Goal: Communication & Community: Answer question/provide support

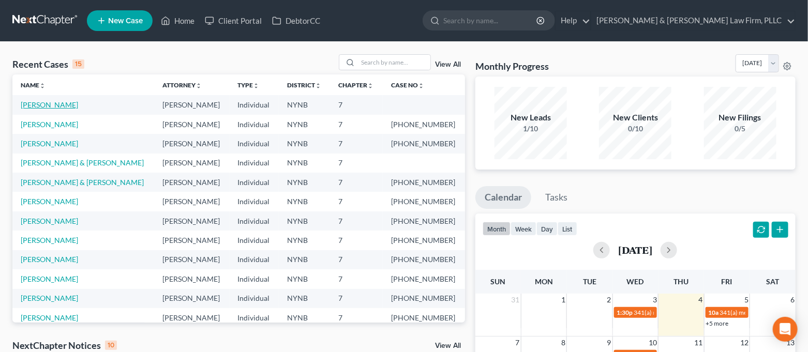
click at [54, 102] on link "[PERSON_NAME]" at bounding box center [49, 104] width 57 height 9
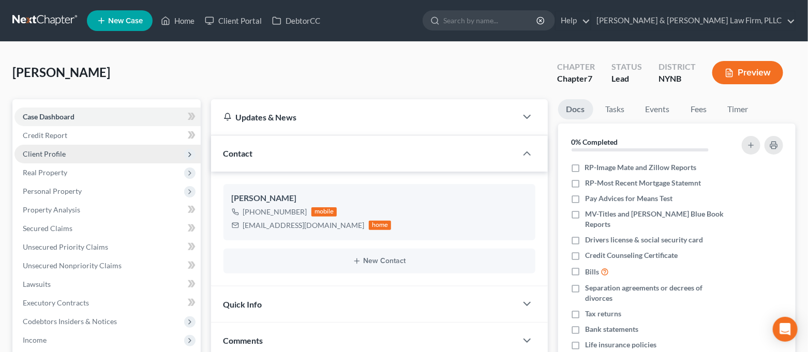
scroll to position [991, 0]
click at [99, 148] on span "Client Profile" at bounding box center [107, 154] width 186 height 19
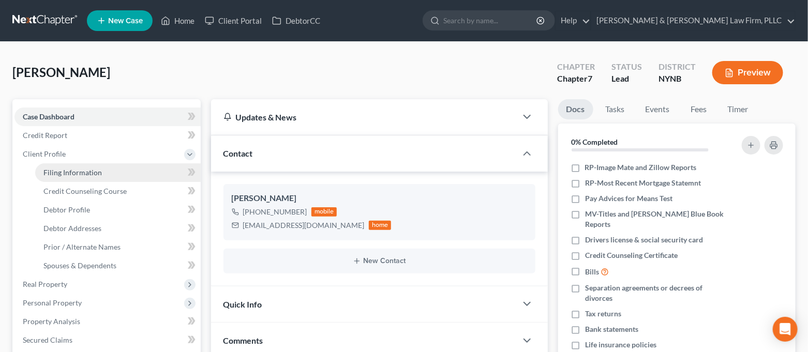
click at [95, 169] on span "Filing Information" at bounding box center [72, 172] width 58 height 9
select select "1"
select select "0"
select select "35"
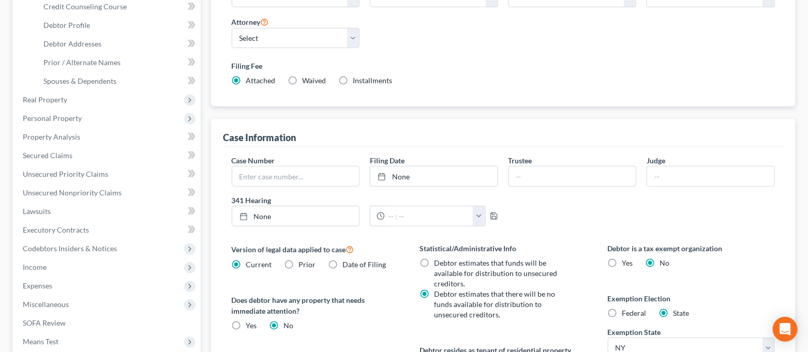
scroll to position [276, 0]
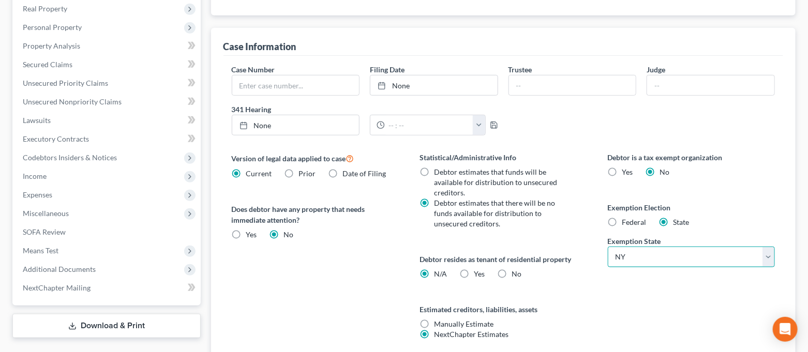
click at [662, 257] on select "State [US_STATE] AK AR AZ CA CO CT DE DC [GEOGRAPHIC_DATA] [GEOGRAPHIC_DATA] GU…" at bounding box center [692, 257] width 168 height 21
click at [637, 288] on div "Debtor is a tax exempt organization Yes No Exemption Election Federal State Exe…" at bounding box center [691, 258] width 188 height 213
click at [624, 222] on span "Federal" at bounding box center [634, 222] width 24 height 9
click at [626, 222] on input "Federal" at bounding box center [629, 220] width 7 height 7
radio input "true"
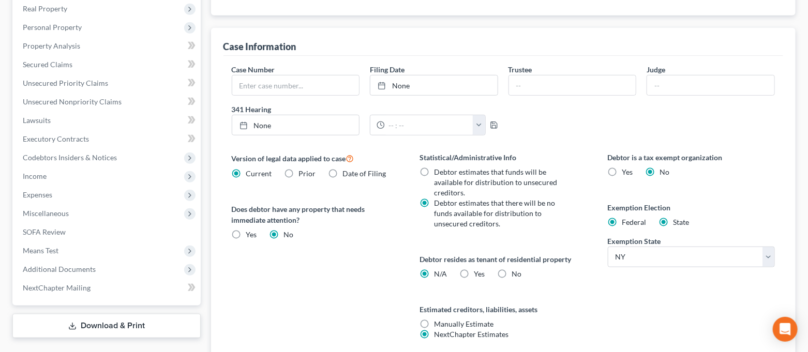
radio input "false"
click at [474, 269] on label "Yes Yes" at bounding box center [479, 274] width 11 height 10
click at [478, 269] on input "Yes Yes" at bounding box center [481, 272] width 7 height 7
radio input "true"
radio input "false"
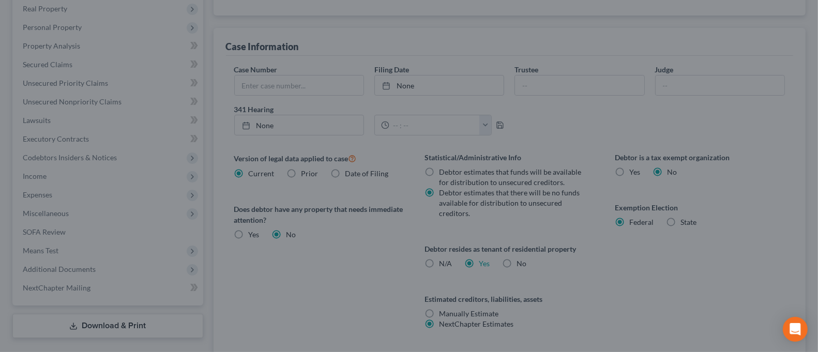
click at [608, 268] on div "Certification by a Debtor Who Resides as a Tenant of Residential Property × Lan…" at bounding box center [409, 176] width 818 height 352
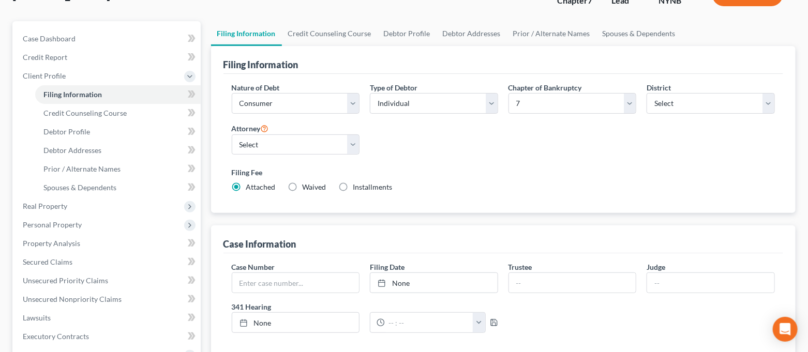
scroll to position [0, 0]
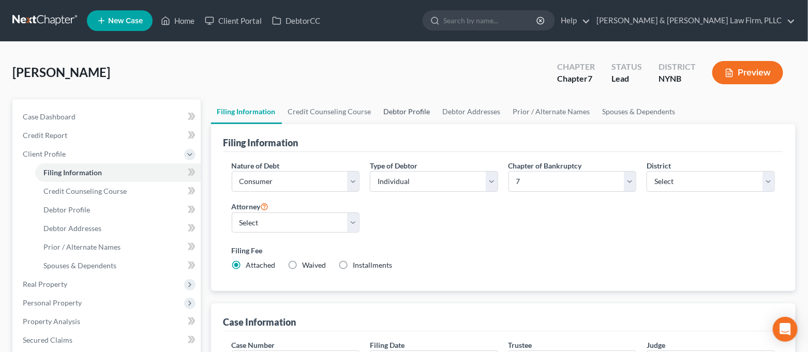
click at [388, 109] on link "Debtor Profile" at bounding box center [407, 111] width 59 height 25
select select "0"
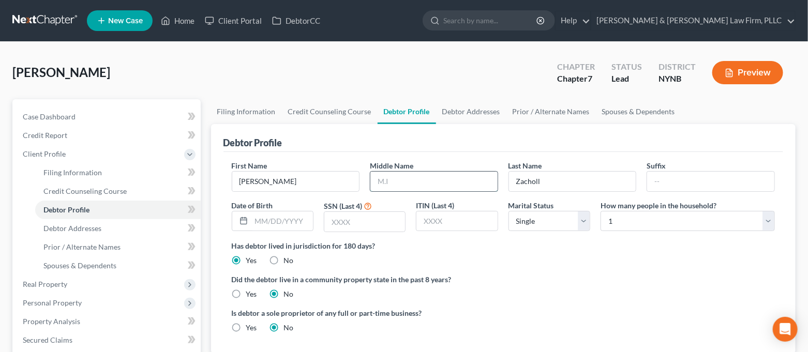
click at [442, 187] on input "text" at bounding box center [433, 182] width 127 height 20
type input "E."
click at [293, 216] on input "text" at bounding box center [282, 222] width 62 height 20
type input "[DATE]"
click at [350, 219] on input "text" at bounding box center [364, 222] width 81 height 20
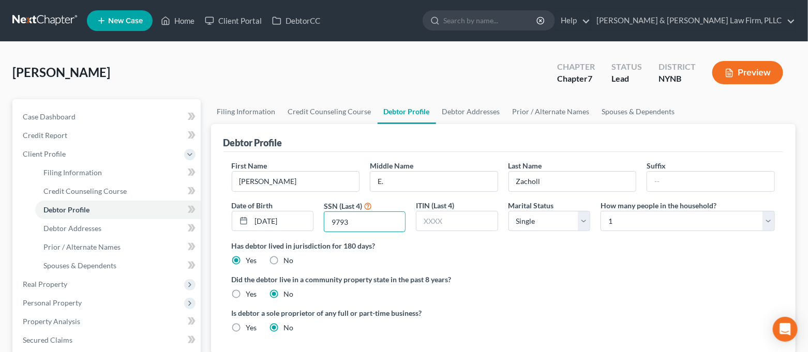
type input "9793"
click at [617, 275] on label "Did the debtor live in a community property state in the past 8 years?" at bounding box center [504, 279] width 544 height 11
click at [462, 110] on link "Debtor Addresses" at bounding box center [471, 111] width 70 height 25
select select "0"
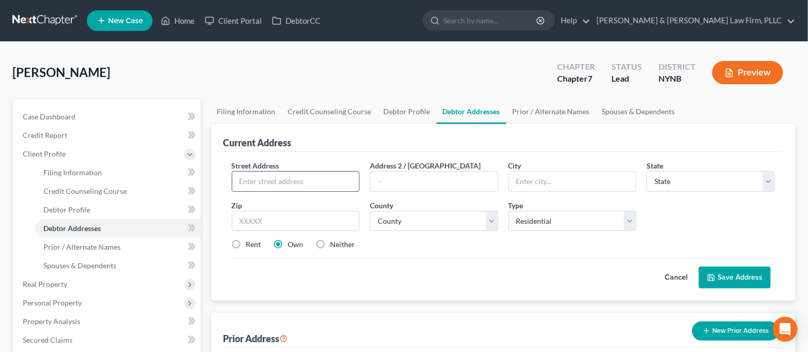
click at [315, 177] on input "text" at bounding box center [295, 182] width 127 height 20
type input "[STREET_ADDRESS][PERSON_NAME]"
click at [290, 213] on input "text" at bounding box center [296, 221] width 128 height 21
type input "13212"
click at [514, 308] on div "Current Address Street Address * [GEOGRAPHIC_DATA][PERSON_NAME] Address 2 / [GE…" at bounding box center [503, 255] width 585 height 263
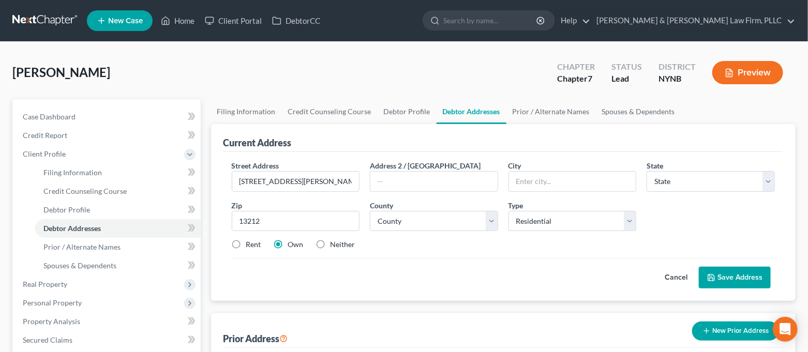
type input "[GEOGRAPHIC_DATA]"
select select "35"
drag, startPoint x: 553, startPoint y: 187, endPoint x: 508, endPoint y: 191, distance: 45.2
click at [508, 191] on div "City * [GEOGRAPHIC_DATA]" at bounding box center [572, 176] width 139 height 32
type input "Cicero"
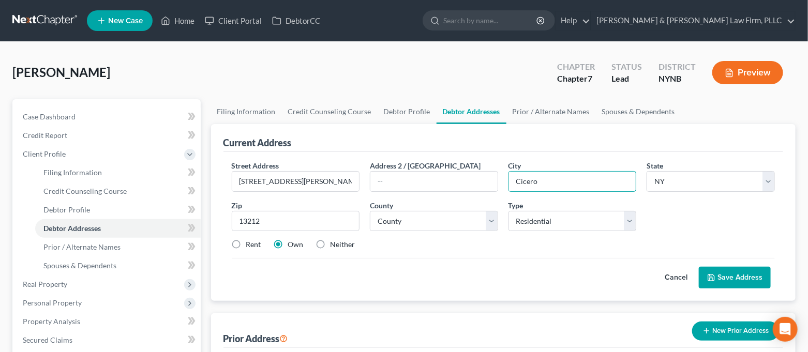
click at [253, 245] on label "Rent" at bounding box center [253, 245] width 15 height 10
click at [253, 245] on input "Rent" at bounding box center [253, 243] width 7 height 7
radio input "true"
click at [722, 277] on button "Save Address" at bounding box center [735, 278] width 72 height 22
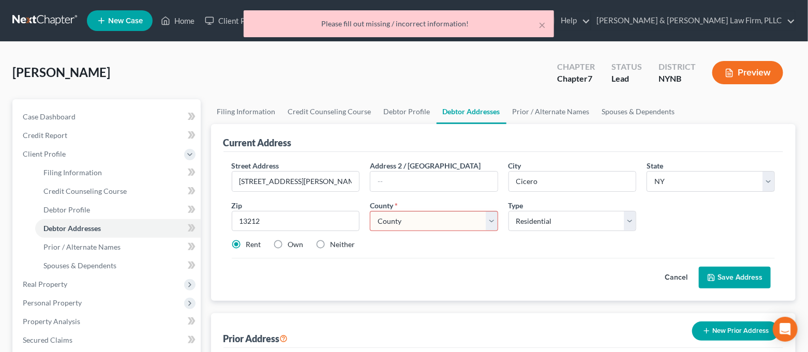
click at [440, 224] on select "County [GEOGRAPHIC_DATA] [GEOGRAPHIC_DATA] [GEOGRAPHIC_DATA] [GEOGRAPHIC_DATA] …" at bounding box center [434, 221] width 128 height 21
select select "33"
click at [370, 211] on select "County [GEOGRAPHIC_DATA] [GEOGRAPHIC_DATA] [GEOGRAPHIC_DATA] [GEOGRAPHIC_DATA] …" at bounding box center [434, 221] width 128 height 21
click at [729, 275] on button "Save Address" at bounding box center [735, 278] width 72 height 22
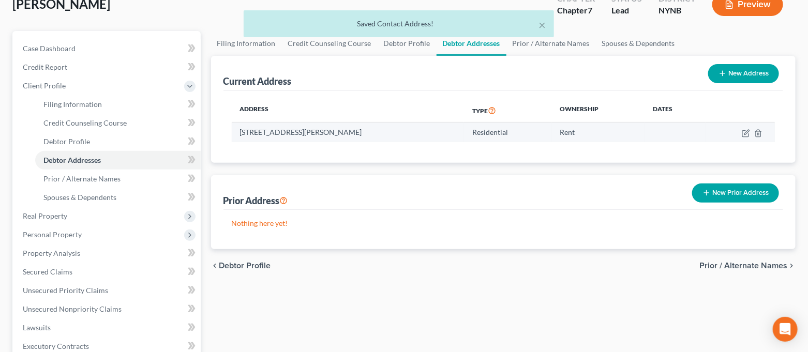
scroll to position [69, 0]
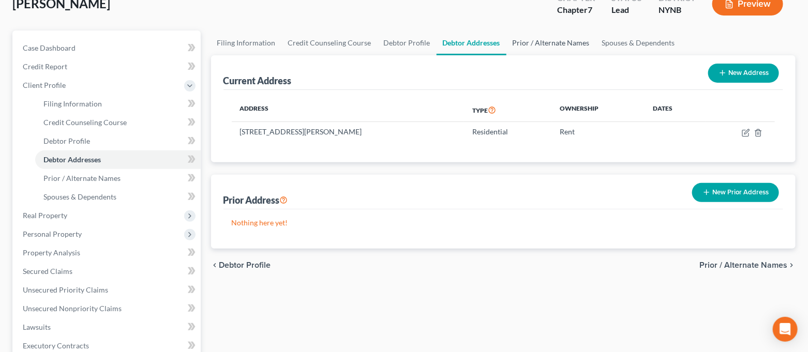
click at [558, 42] on link "Prior / Alternate Names" at bounding box center [550, 43] width 89 height 25
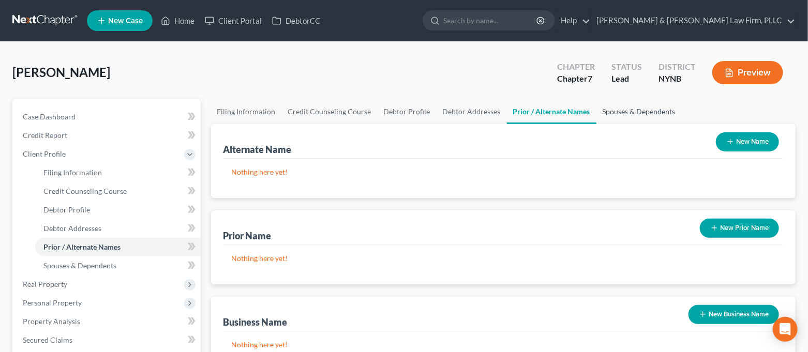
click at [615, 107] on link "Spouses & Dependents" at bounding box center [638, 111] width 85 height 25
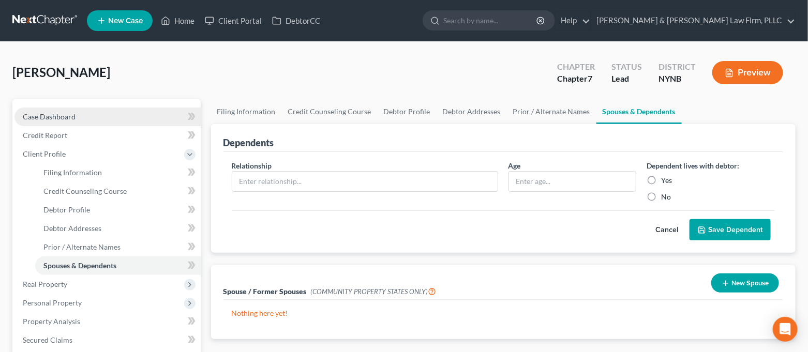
click at [86, 123] on link "Case Dashboard" at bounding box center [107, 117] width 186 height 19
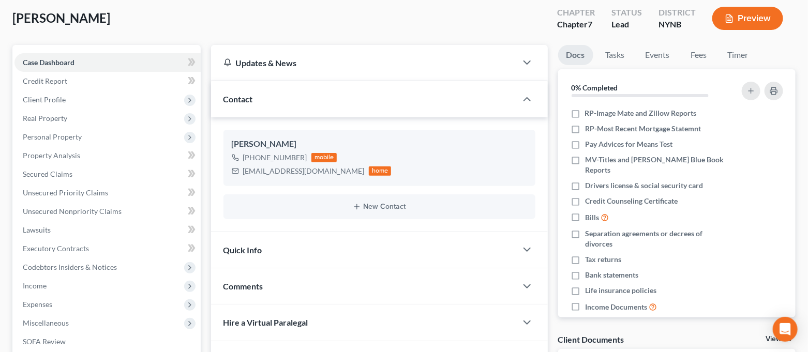
scroll to position [138, 0]
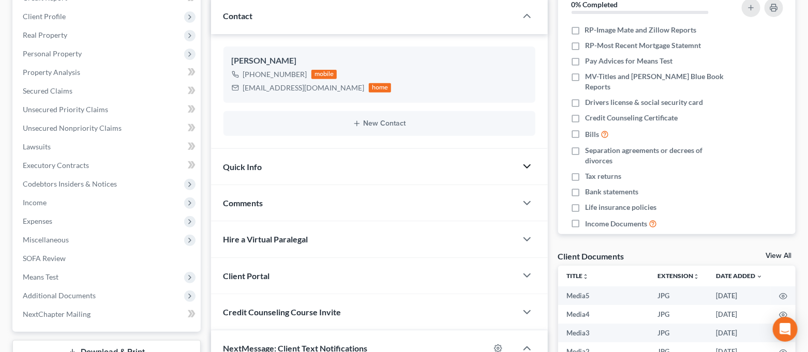
click at [527, 171] on icon "button" at bounding box center [527, 166] width 12 height 12
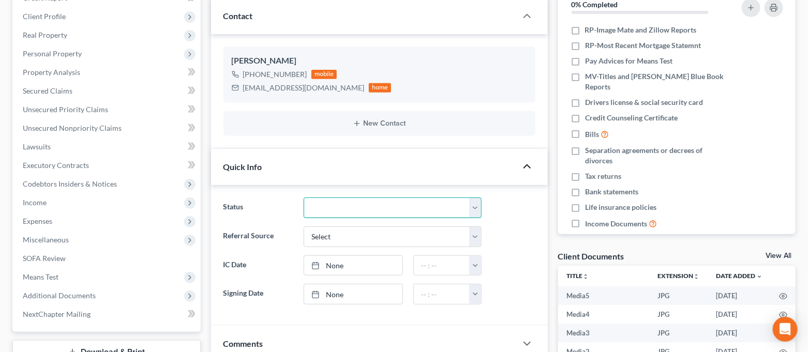
click at [444, 217] on select "CLOSED Discharged and Closed Filed and POST-341-Waitinng for Confirmation Filed…" at bounding box center [392, 208] width 177 height 21
select select "4"
click at [304, 198] on select "CLOSED Discharged and Closed Filed and POST-341-Waitinng for Confirmation Filed…" at bounding box center [392, 208] width 177 height 21
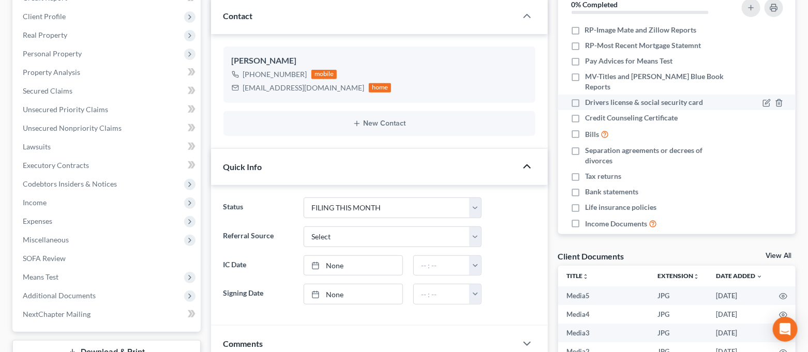
click at [585, 97] on label "Drivers license & social security card" at bounding box center [644, 102] width 118 height 10
click at [589, 97] on input "Drivers license & social security card" at bounding box center [592, 100] width 7 height 7
checkbox input "true"
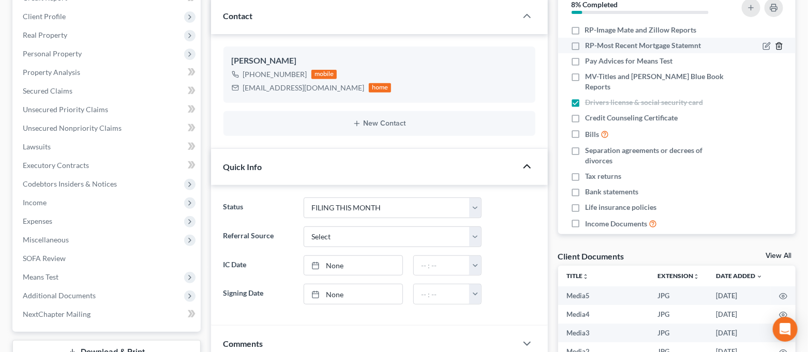
click at [776, 44] on icon "button" at bounding box center [778, 46] width 5 height 7
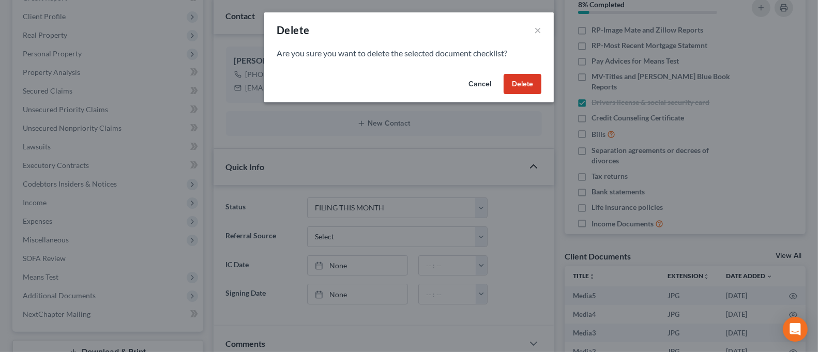
click at [532, 84] on button "Delete" at bounding box center [523, 84] width 38 height 21
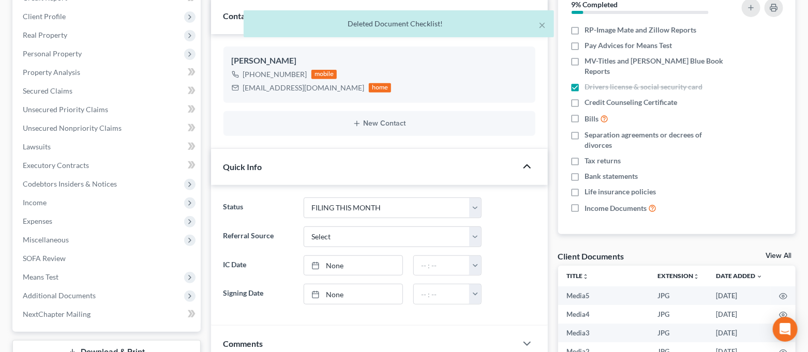
scroll to position [69, 0]
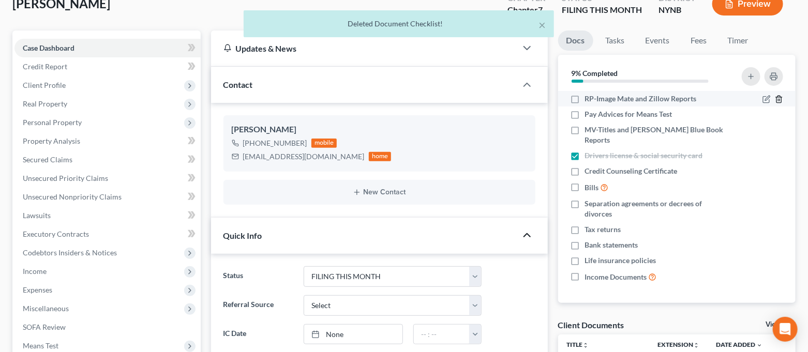
click at [781, 97] on icon "button" at bounding box center [779, 99] width 8 height 8
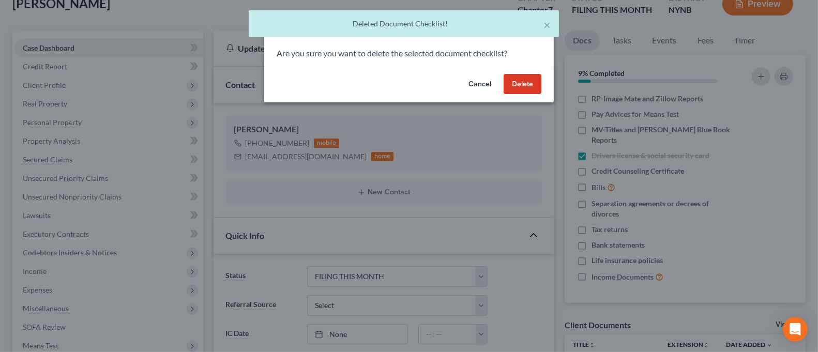
click at [520, 80] on button "Delete" at bounding box center [523, 84] width 38 height 21
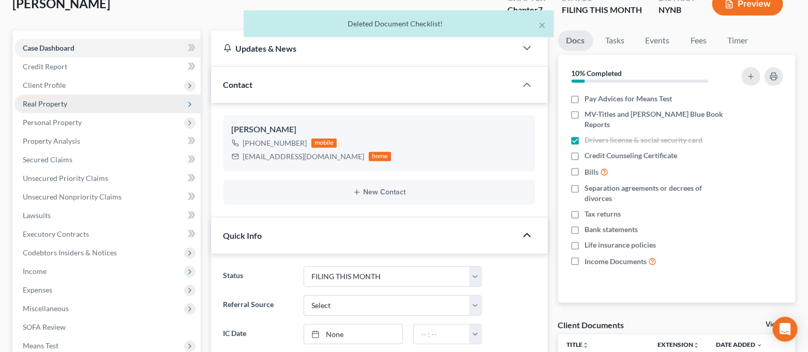
click at [93, 110] on span "Real Property" at bounding box center [107, 104] width 186 height 19
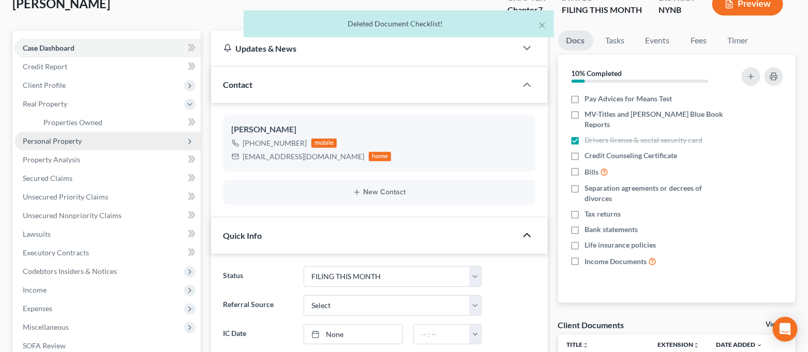
click at [82, 142] on span "Personal Property" at bounding box center [107, 141] width 186 height 19
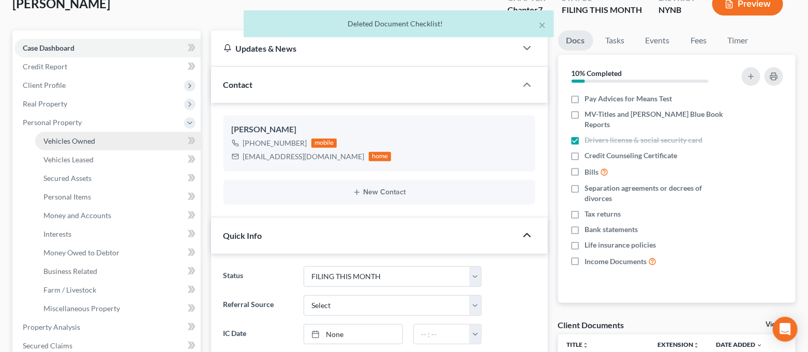
click at [88, 143] on span "Vehicles Owned" at bounding box center [69, 141] width 52 height 9
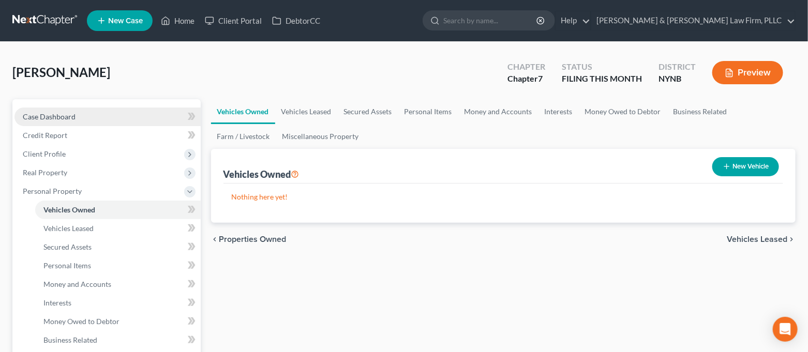
click at [66, 116] on span "Case Dashboard" at bounding box center [49, 116] width 53 height 9
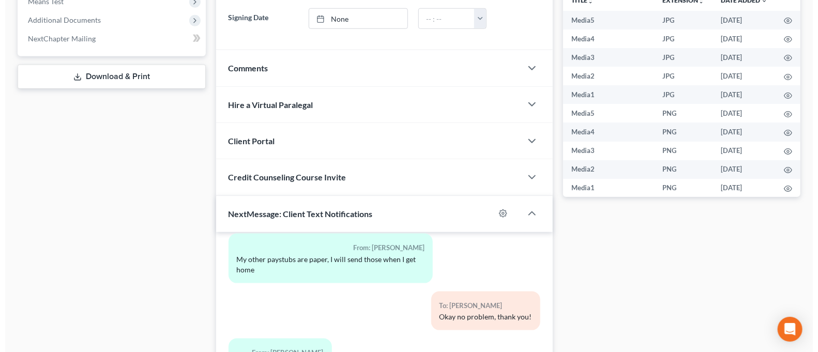
scroll to position [563, 0]
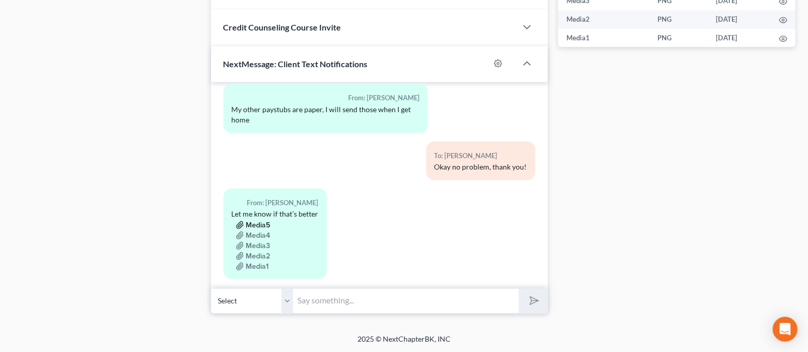
click at [258, 221] on button "Media5" at bounding box center [253, 225] width 35 height 8
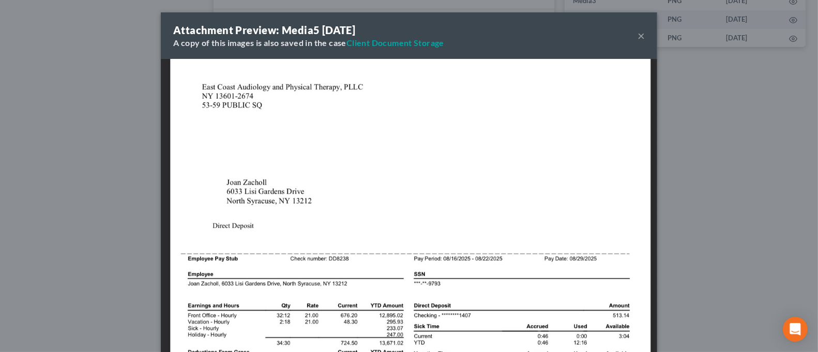
scroll to position [0, 0]
click at [708, 229] on div "Attachment Preview: Media5 [DATE] A copy of this images is also saved in the ca…" at bounding box center [409, 176] width 818 height 352
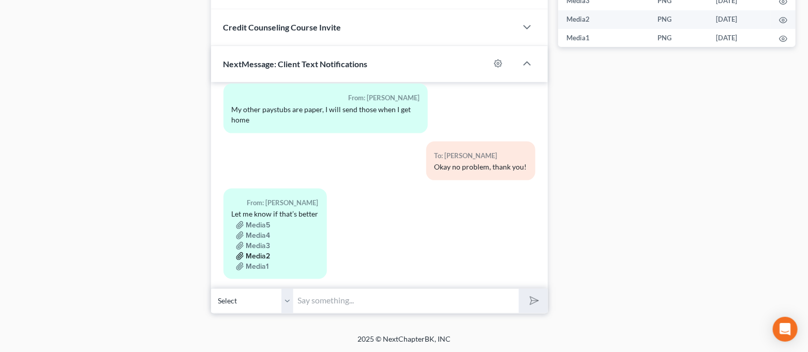
click at [255, 252] on button "Media2" at bounding box center [253, 256] width 35 height 8
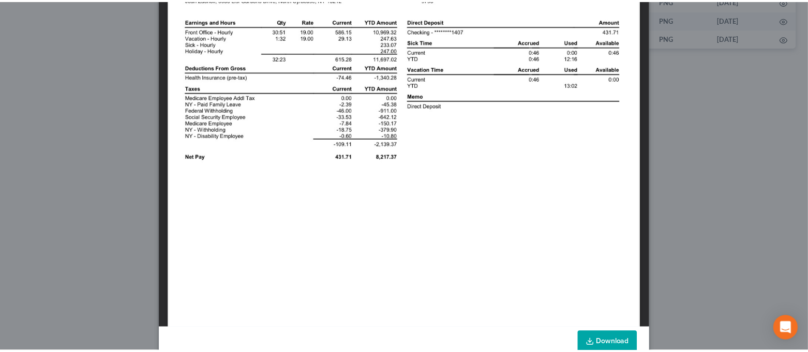
scroll to position [345, 0]
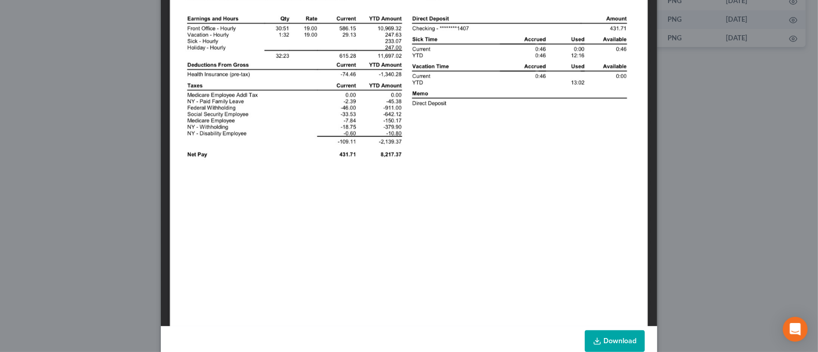
click at [682, 222] on div "Attachment Preview: Media2 [DATE] A copy of this images is also saved in the ca…" at bounding box center [409, 176] width 818 height 352
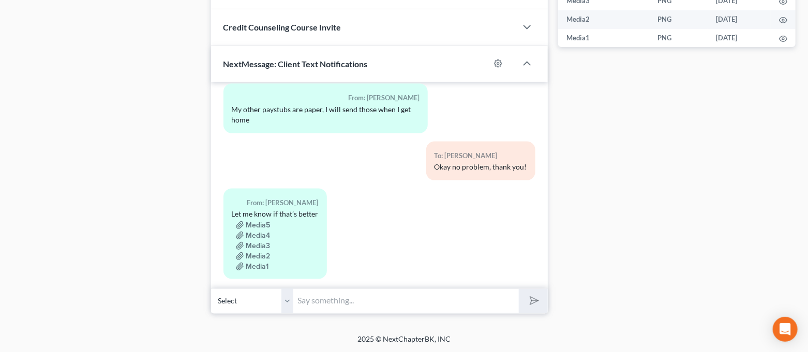
click at [443, 295] on input "text" at bounding box center [407, 301] width 226 height 25
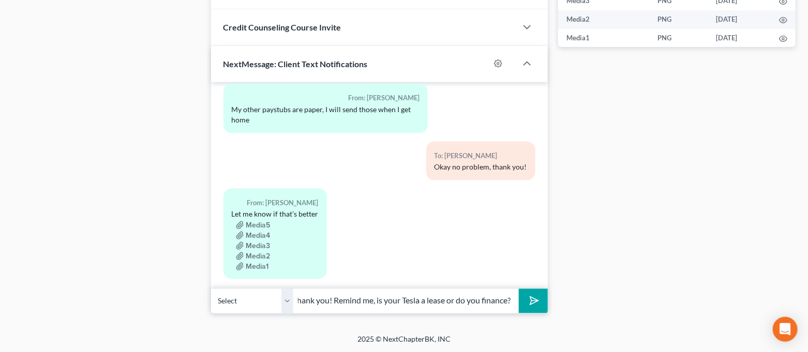
scroll to position [0, 155]
type input "Good morning. That was so much better, thank you! Remind me, is your Tesla a le…"
click at [519, 289] on button "submit" at bounding box center [533, 301] width 28 height 24
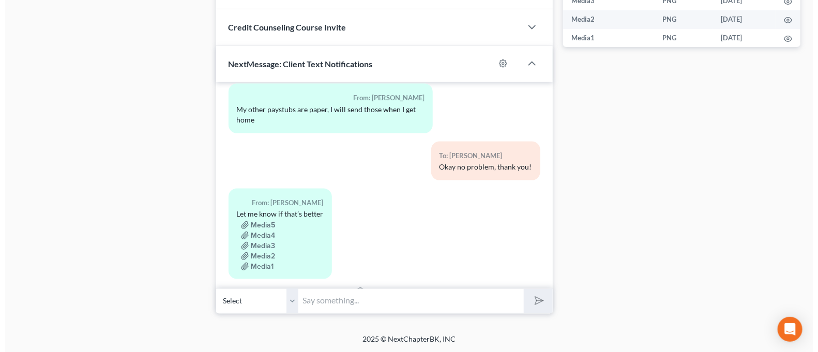
scroll to position [1066, 0]
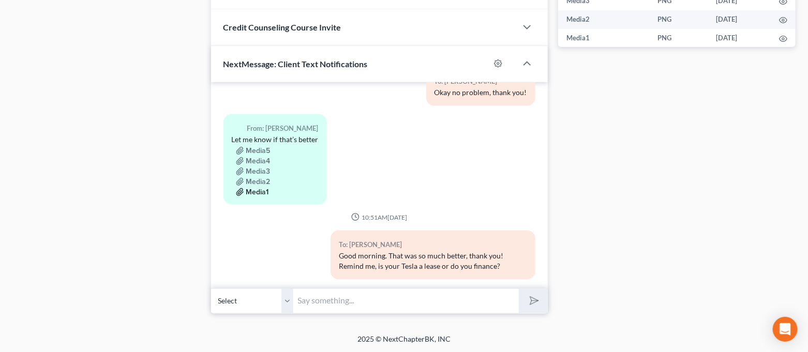
click at [253, 188] on button "Media1" at bounding box center [252, 192] width 33 height 8
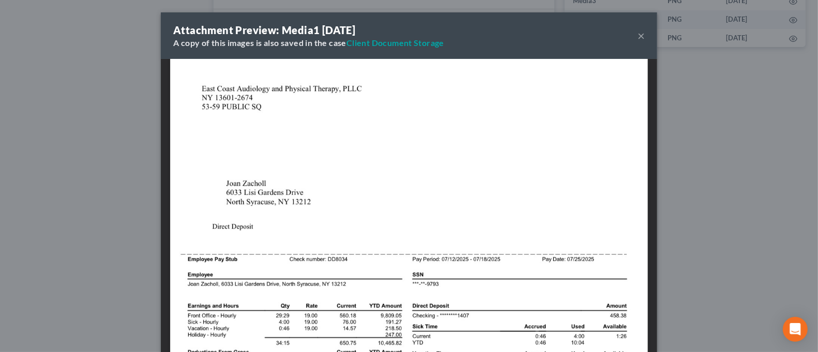
click at [133, 204] on div "Attachment Preview: Media1 [DATE] A copy of this images is also saved in the ca…" at bounding box center [409, 176] width 818 height 352
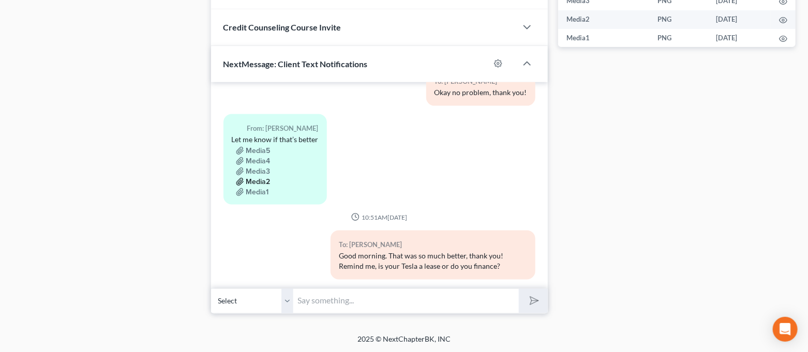
click at [260, 178] on button "Media2" at bounding box center [253, 182] width 35 height 8
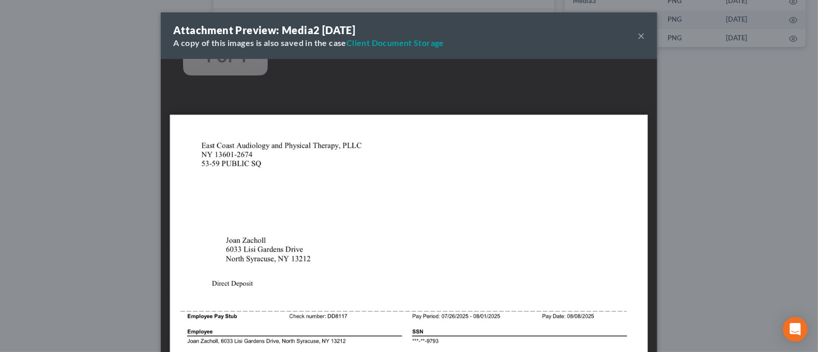
click at [694, 245] on div "Attachment Preview: Media2 [DATE] A copy of this images is also saved in the ca…" at bounding box center [409, 176] width 818 height 352
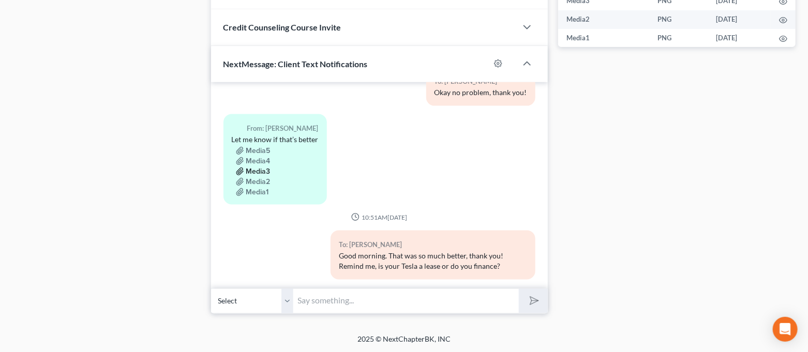
click at [253, 168] on button "Media3" at bounding box center [253, 172] width 35 height 8
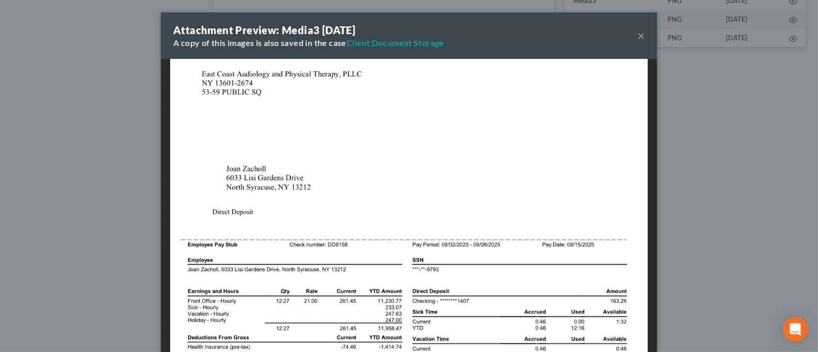
click at [696, 246] on div "Attachment Preview: Media3 [DATE] A copy of this images is also saved in the ca…" at bounding box center [409, 176] width 818 height 352
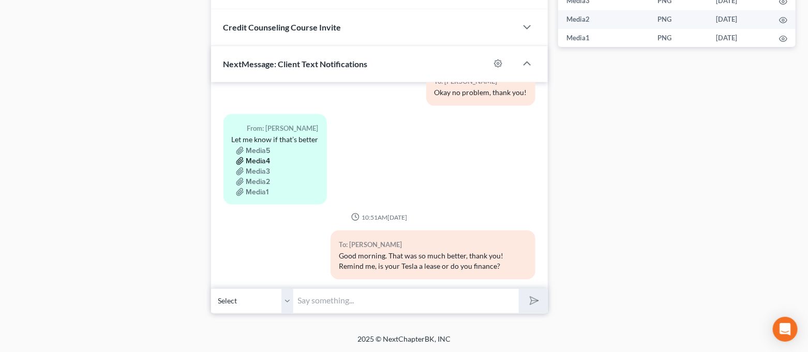
click at [262, 157] on button "Media4" at bounding box center [253, 161] width 35 height 8
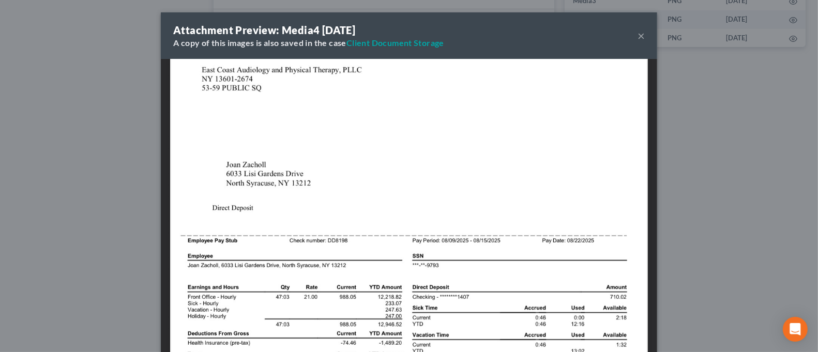
click at [699, 233] on div "Attachment Preview: Media4 [DATE] A copy of this images is also saved in the ca…" at bounding box center [409, 176] width 818 height 352
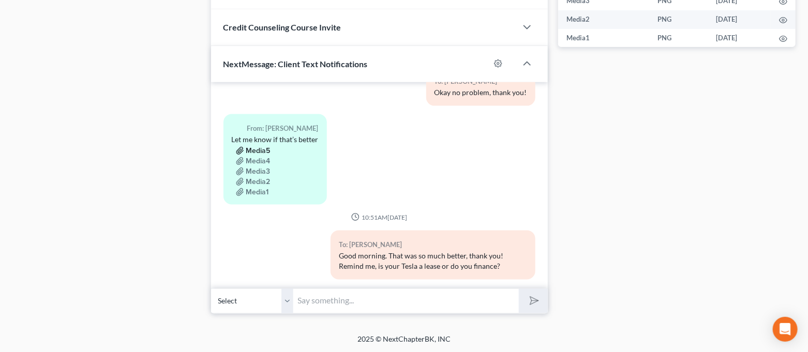
click at [254, 147] on button "Media5" at bounding box center [253, 151] width 35 height 8
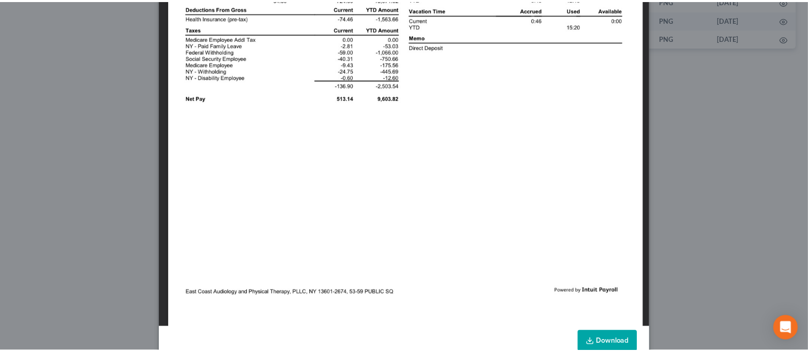
scroll to position [0, 0]
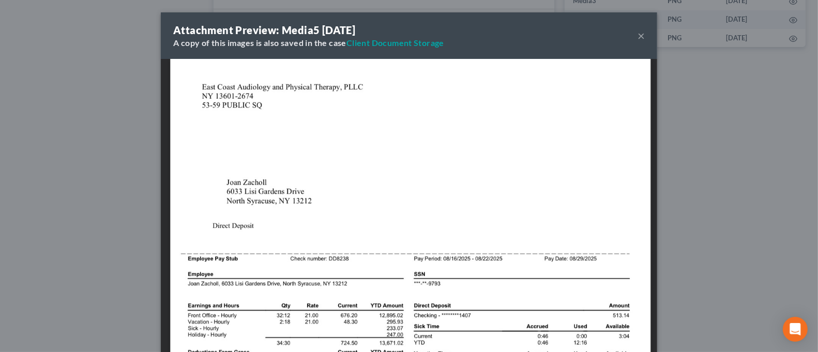
click at [774, 145] on div "Attachment Preview: Media5 [DATE] A copy of this images is also saved in the ca…" at bounding box center [409, 176] width 818 height 352
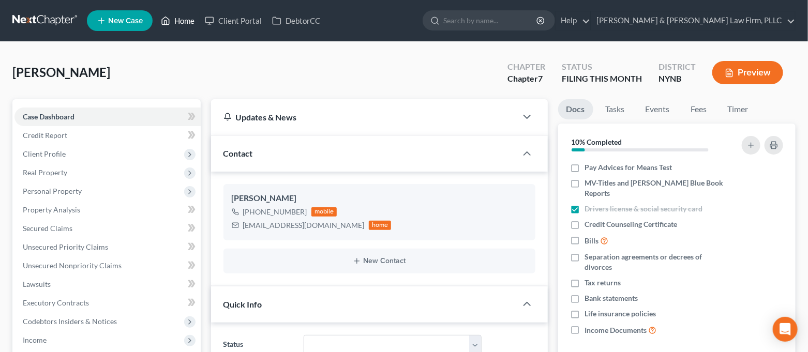
click at [172, 24] on link "Home" at bounding box center [178, 20] width 44 height 19
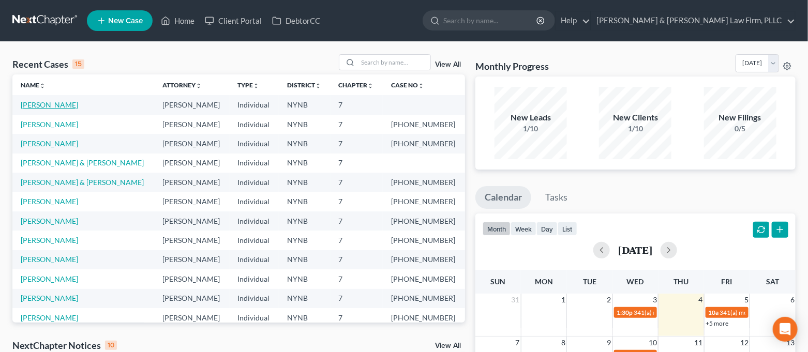
click at [36, 102] on link "[PERSON_NAME]" at bounding box center [49, 104] width 57 height 9
select select "4"
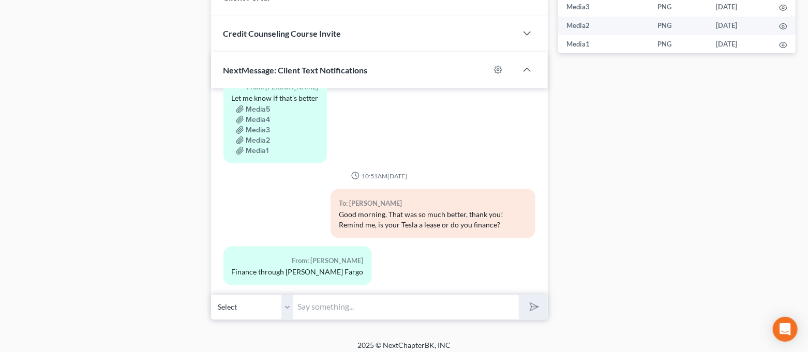
scroll to position [563, 0]
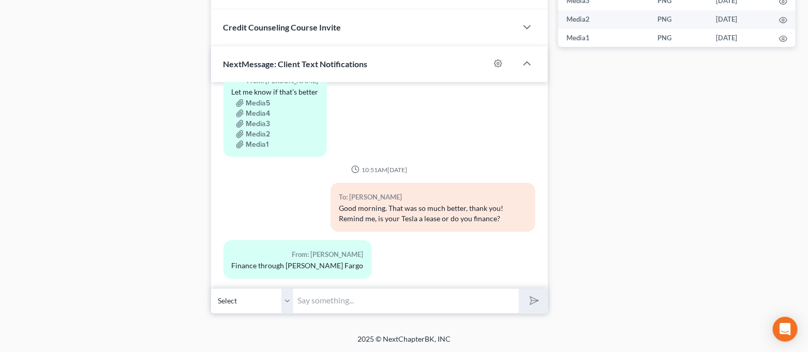
click at [412, 297] on input "text" at bounding box center [407, 301] width 226 height 25
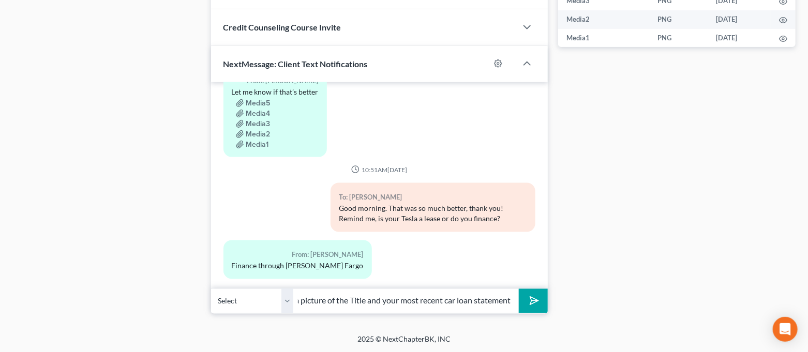
scroll to position [0, 155]
type input "When you get a chance, can you send me a picture of the Title and your most rec…"
click at [519, 289] on button "submit" at bounding box center [533, 301] width 28 height 24
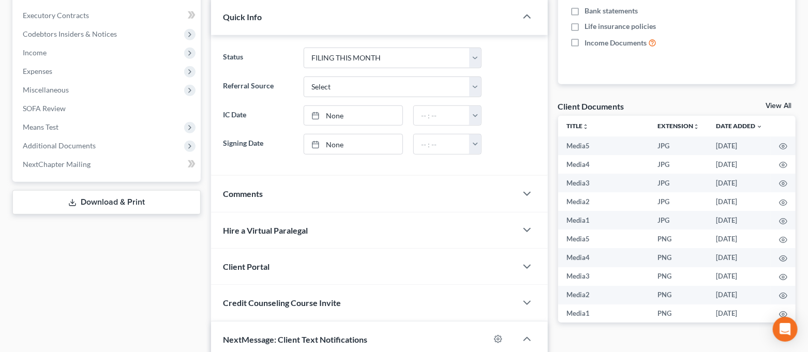
scroll to position [0, 0]
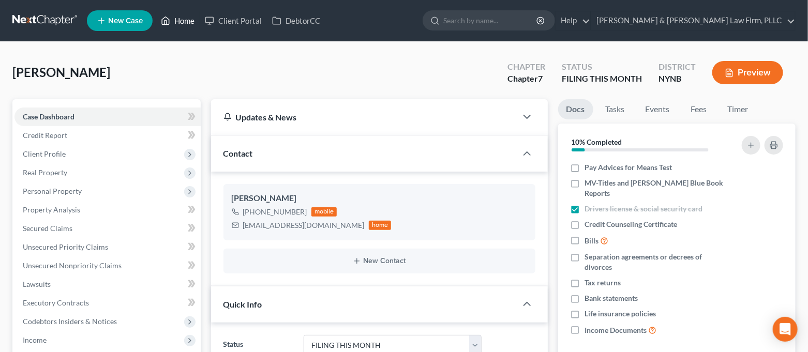
click at [181, 21] on link "Home" at bounding box center [178, 20] width 44 height 19
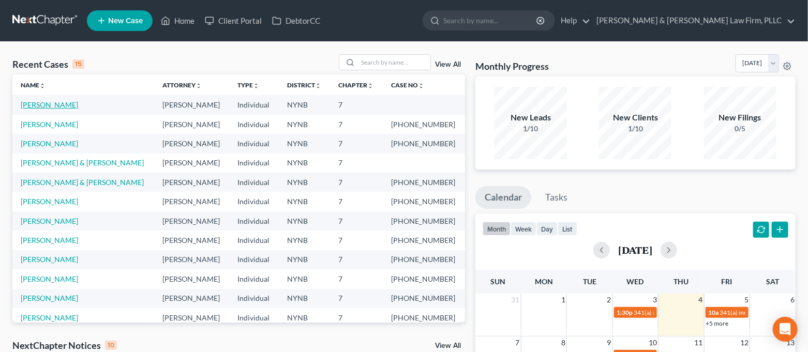
click at [49, 108] on link "[PERSON_NAME]" at bounding box center [49, 104] width 57 height 9
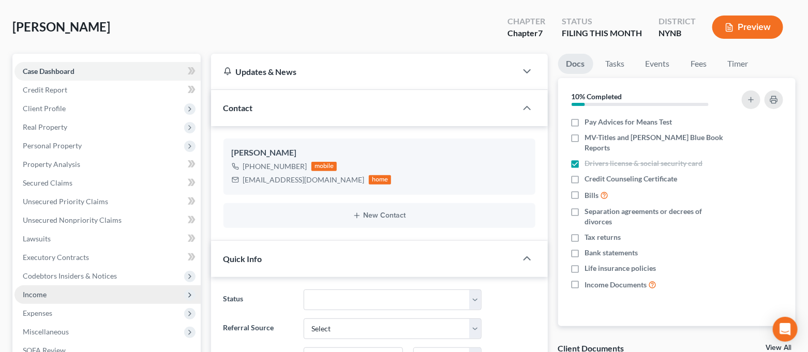
scroll to position [69, 0]
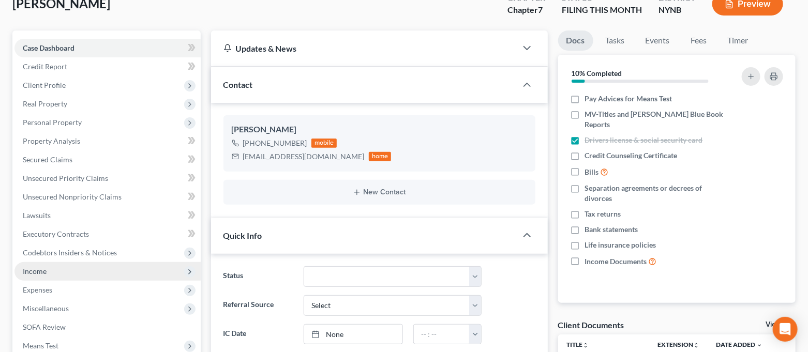
click at [100, 269] on span "Income" at bounding box center [107, 271] width 186 height 19
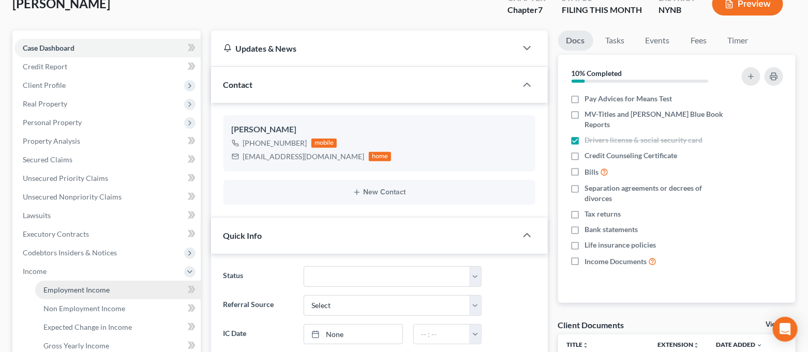
click at [95, 286] on span "Employment Income" at bounding box center [76, 290] width 66 height 9
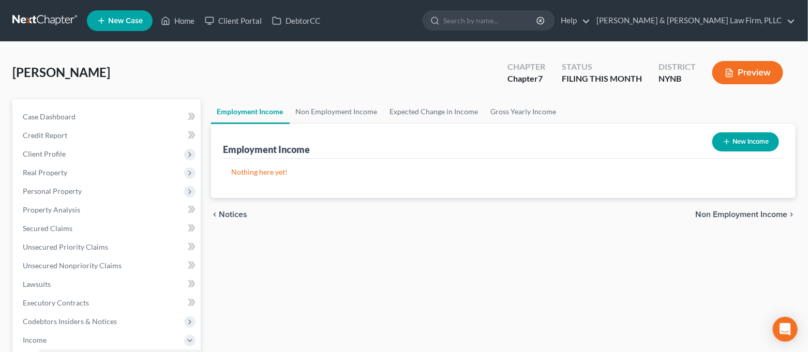
click at [739, 137] on button "New Income" at bounding box center [745, 141] width 67 height 19
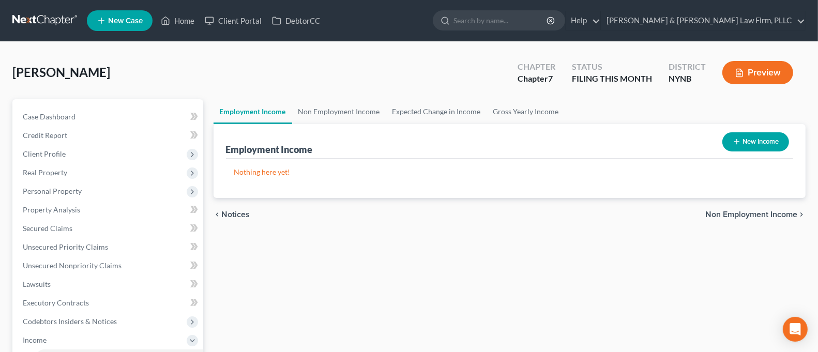
select select "0"
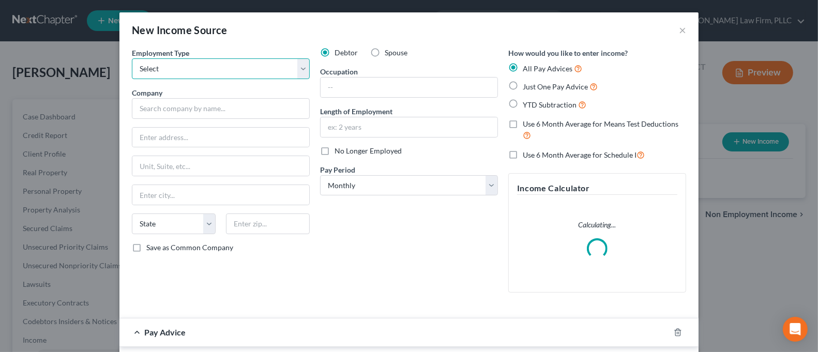
click at [230, 71] on select "Select Full or [DEMOGRAPHIC_DATA] Employment Self Employment" at bounding box center [221, 68] width 178 height 21
select select "0"
click at [132, 58] on select "Select Full or [DEMOGRAPHIC_DATA] Employment Self Employment" at bounding box center [221, 68] width 178 height 21
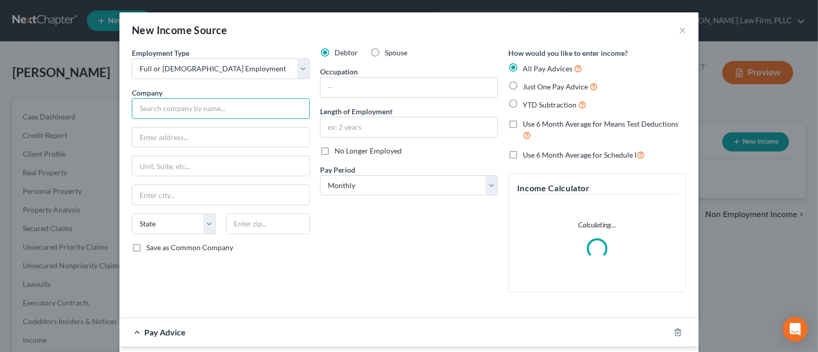
click at [225, 105] on input "text" at bounding box center [221, 108] width 178 height 21
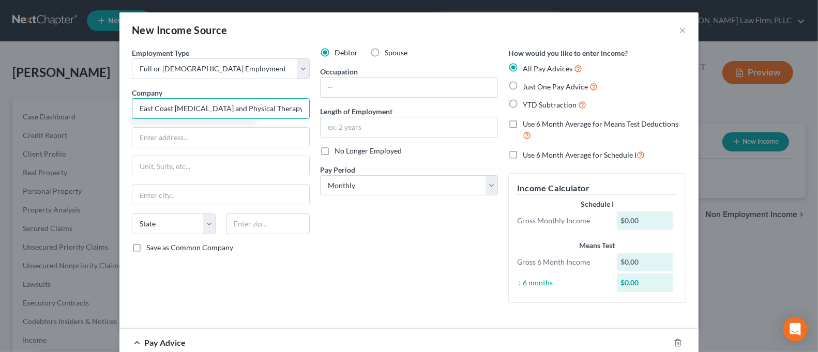
type input "East Coast [MEDICAL_DATA] and Physical Therapy, PLLC"
click at [679, 32] on button "×" at bounding box center [682, 30] width 7 height 12
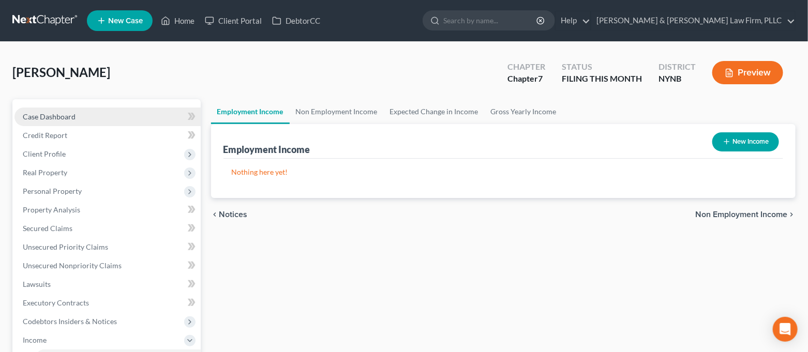
click at [135, 120] on link "Case Dashboard" at bounding box center [107, 117] width 186 height 19
select select "4"
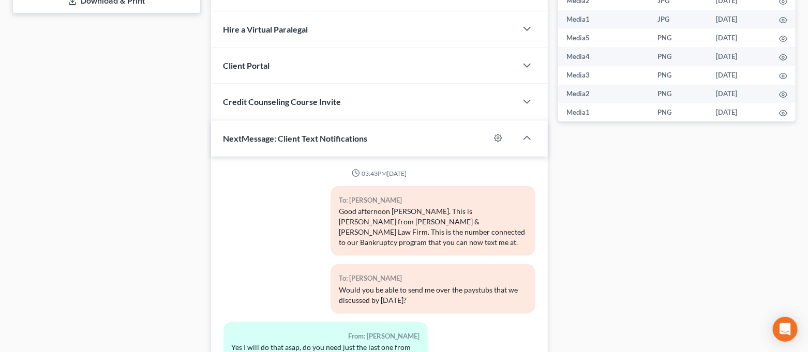
scroll to position [563, 0]
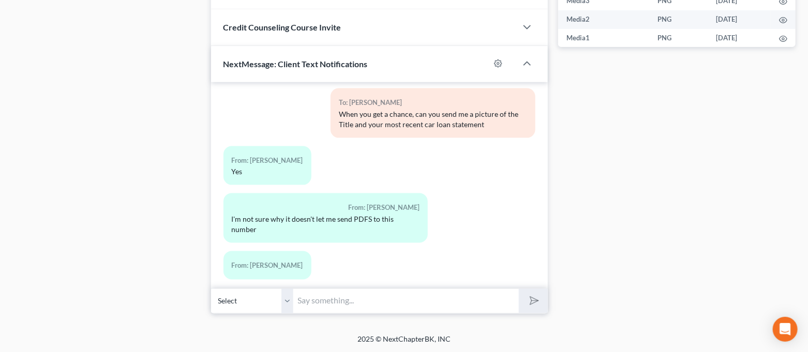
click at [353, 310] on input "text" at bounding box center [407, 301] width 226 height 25
type input "C"
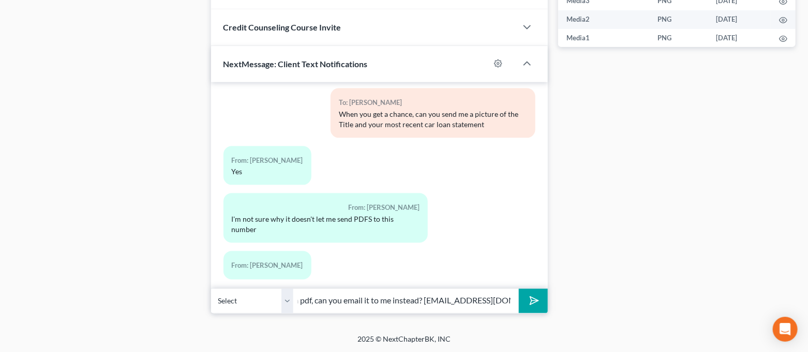
scroll to position [0, 31]
type input "If it is a pdf, can you email it to me instead? [EMAIL_ADDRESS][DOMAIN_NAME]"
click at [532, 304] on polygon "submit" at bounding box center [533, 301] width 12 height 12
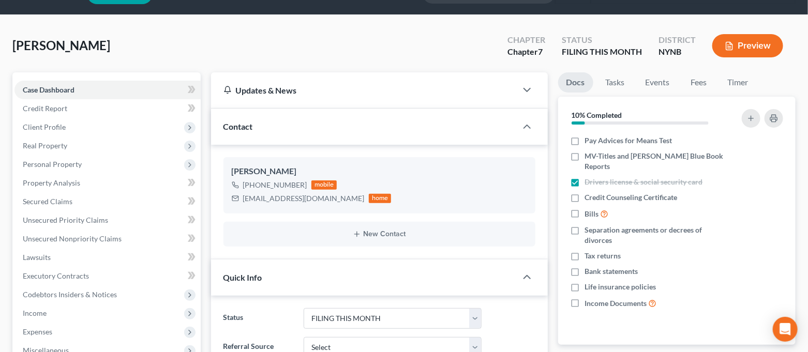
scroll to position [0, 0]
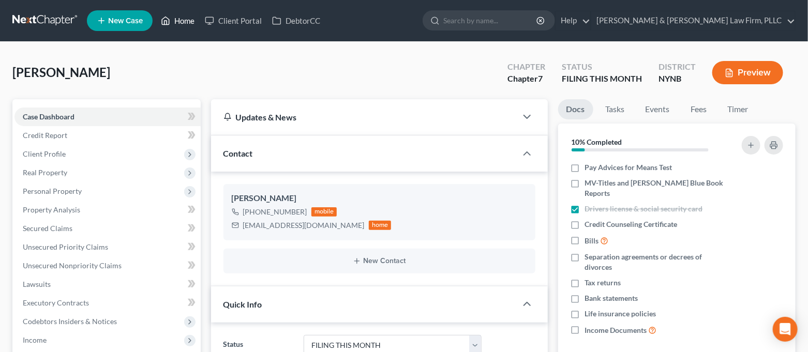
click at [171, 21] on link "Home" at bounding box center [178, 20] width 44 height 19
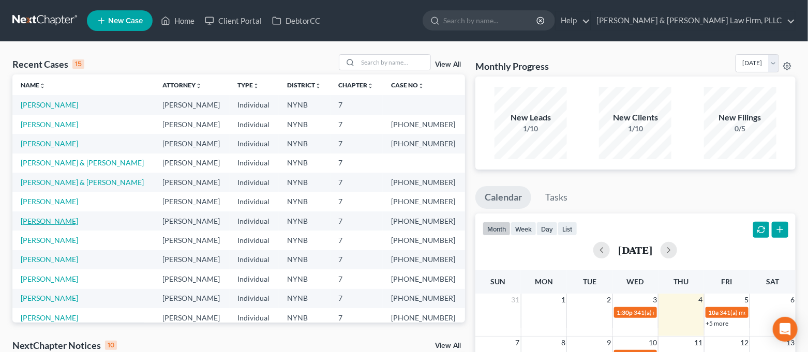
click at [41, 218] on link "[PERSON_NAME]" at bounding box center [49, 221] width 57 height 9
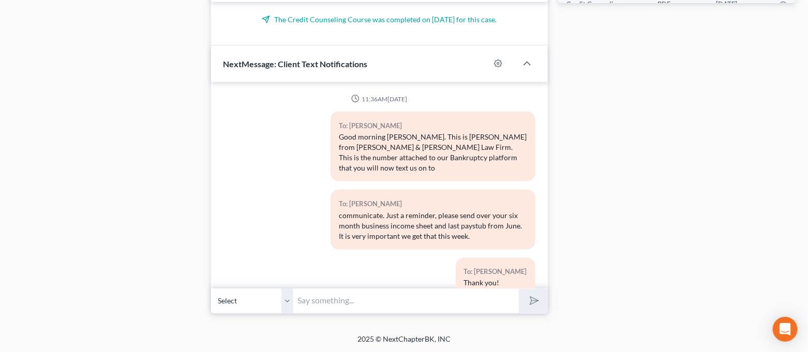
scroll to position [3673, 0]
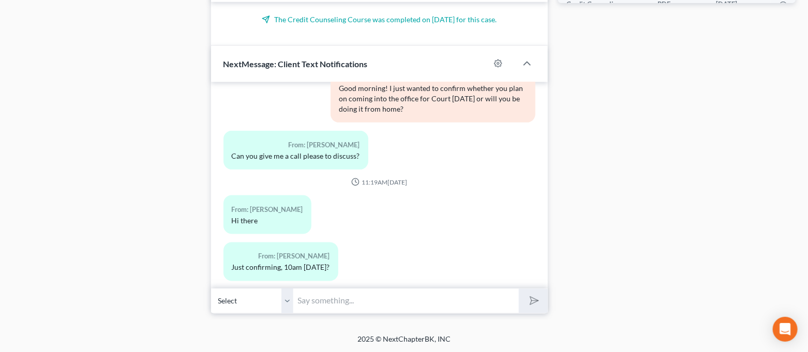
click at [372, 308] on input "text" at bounding box center [407, 301] width 226 height 25
type input "Yes. Try to get here around 9:45 if possible."
click at [538, 300] on polygon "submit" at bounding box center [533, 301] width 12 height 12
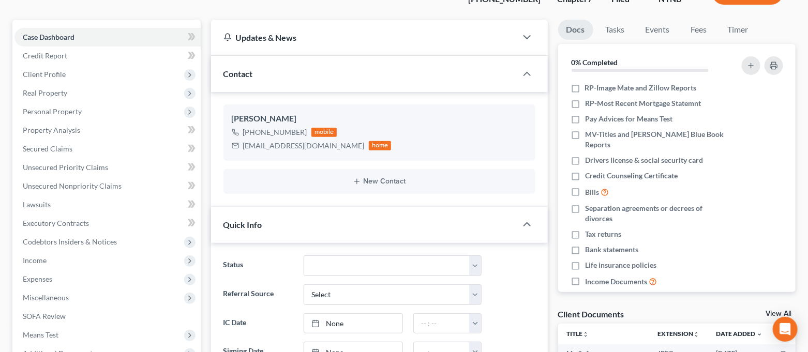
scroll to position [0, 0]
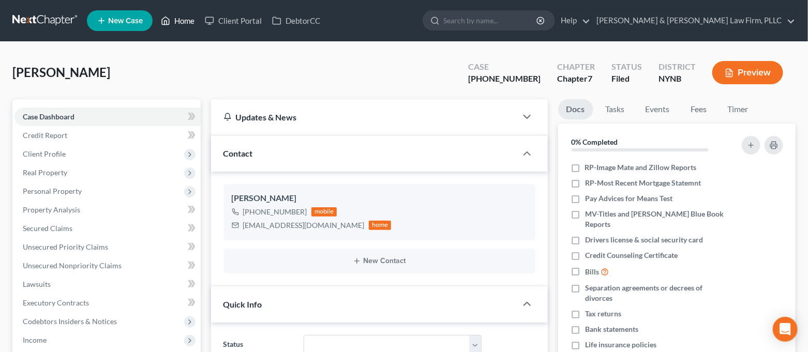
drag, startPoint x: 187, startPoint y: 25, endPoint x: 699, endPoint y: 42, distance: 511.9
click at [187, 25] on link "Home" at bounding box center [178, 20] width 44 height 19
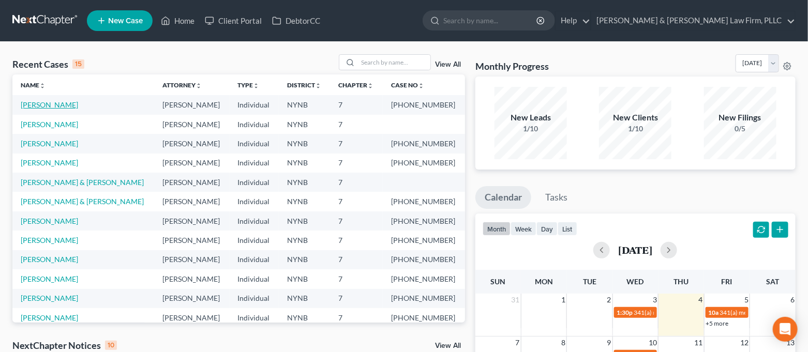
click at [34, 104] on link "[PERSON_NAME]" at bounding box center [49, 104] width 57 height 9
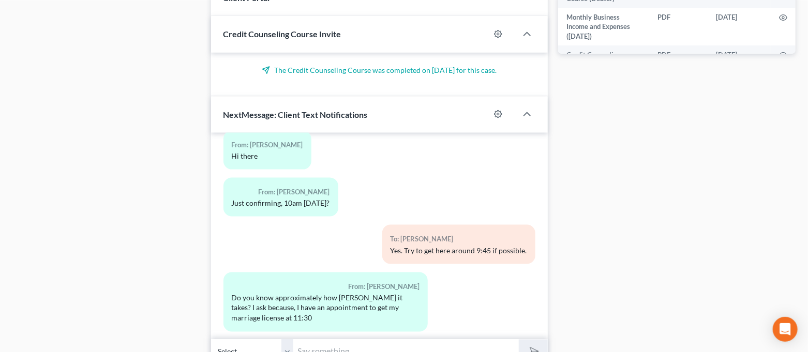
scroll to position [607, 0]
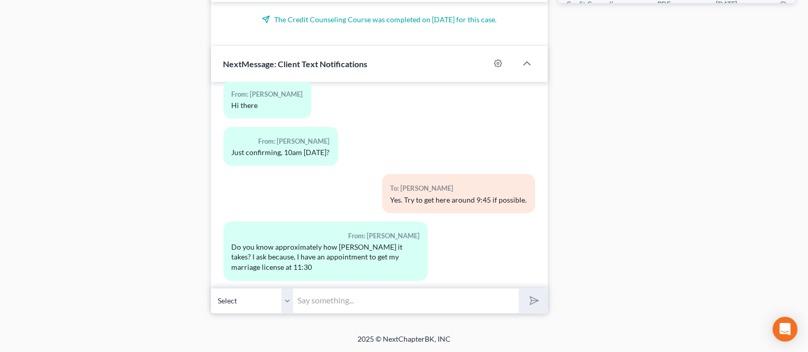
click at [375, 291] on input "text" at bounding box center [407, 301] width 226 height 25
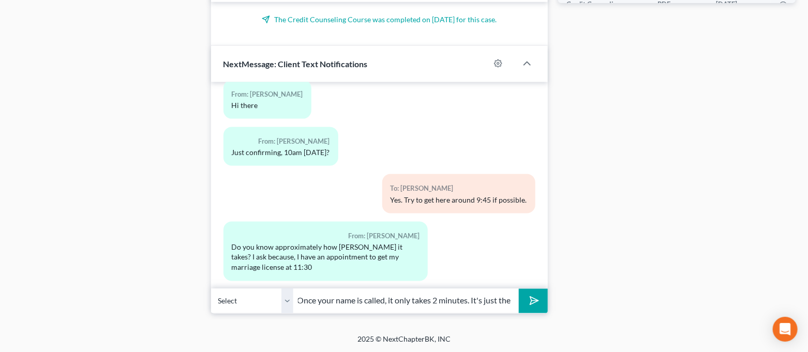
scroll to position [0, 331]
type input "It really depends on when the trustee calls your case, I would plan to be with …"
click at [519, 289] on button "submit" at bounding box center [533, 301] width 28 height 24
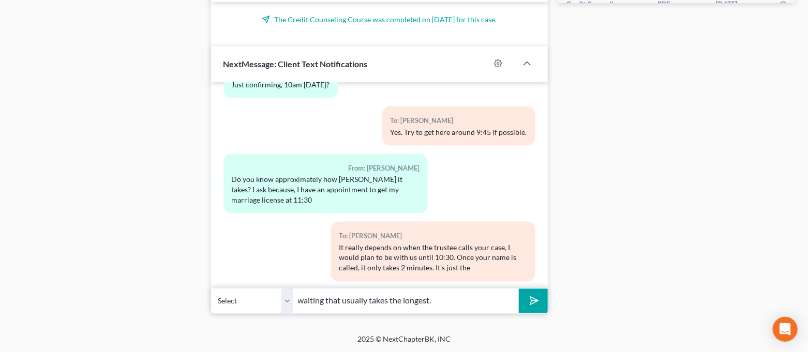
type input "waiting that usually takes the longest."
click at [537, 300] on line "submit" at bounding box center [535, 301] width 7 height 7
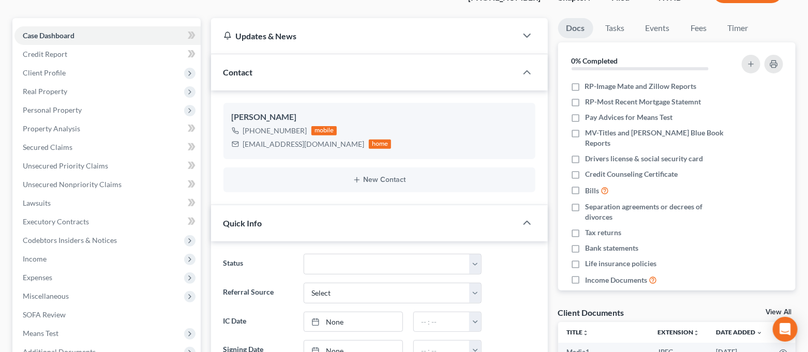
scroll to position [0, 0]
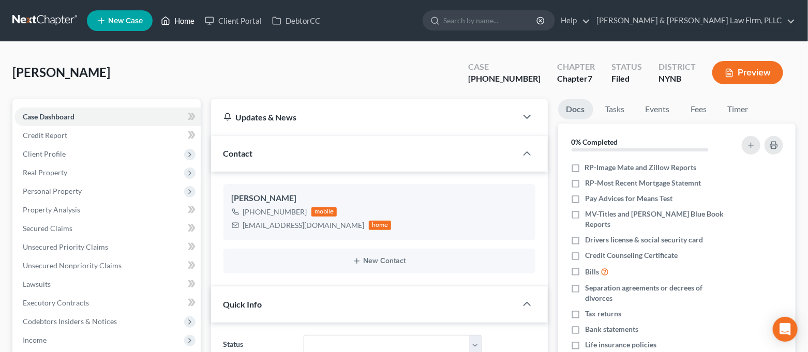
click at [193, 18] on link "Home" at bounding box center [178, 20] width 44 height 19
